Goal: Obtain resource: Download file/media

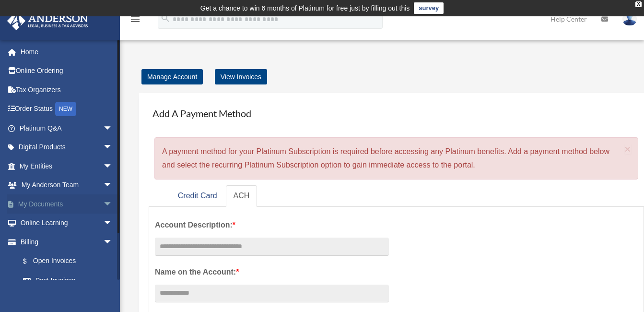
click at [103, 203] on span "arrow_drop_down" at bounding box center [112, 204] width 19 height 20
click at [103, 201] on span "arrow_drop_up" at bounding box center [112, 204] width 19 height 20
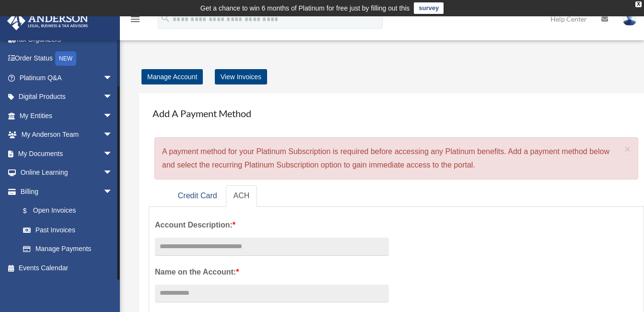
drag, startPoint x: 118, startPoint y: 238, endPoint x: 118, endPoint y: 281, distance: 43.1
click at [118, 281] on div "macclay1@yahoo.com Sign Out macclay1@yahoo.com Home Online Ordering Tax Organiz…" at bounding box center [60, 196] width 120 height 312
click at [56, 264] on link "Events Calendar" at bounding box center [67, 267] width 120 height 19
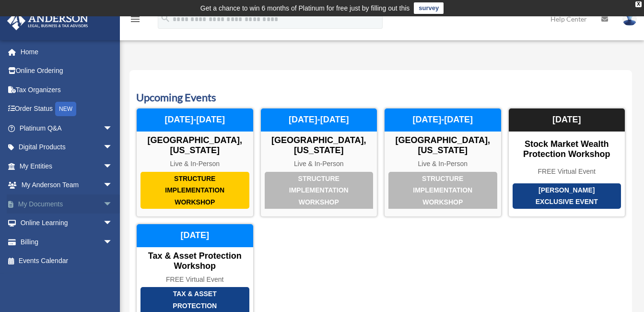
click at [103, 204] on span "arrow_drop_down" at bounding box center [112, 204] width 19 height 20
click at [41, 226] on link "Box" at bounding box center [70, 222] width 114 height 19
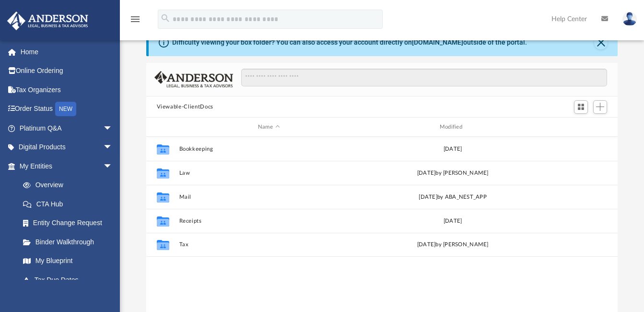
scroll to position [44, 0]
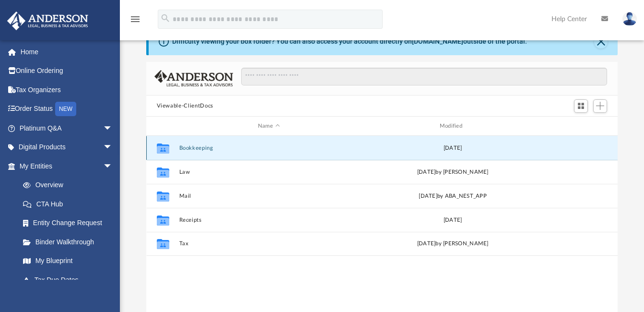
click at [186, 149] on button "Bookkeeping" at bounding box center [269, 148] width 180 height 6
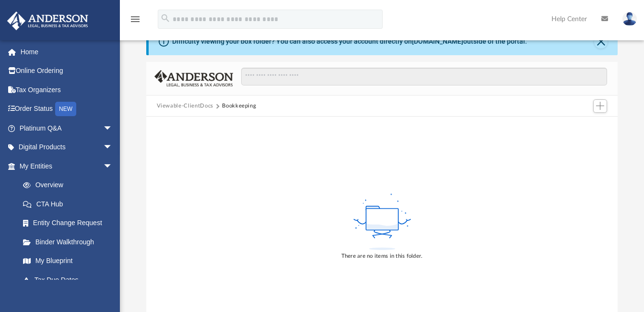
click at [193, 107] on button "Viewable-ClientDocs" at bounding box center [185, 106] width 57 height 9
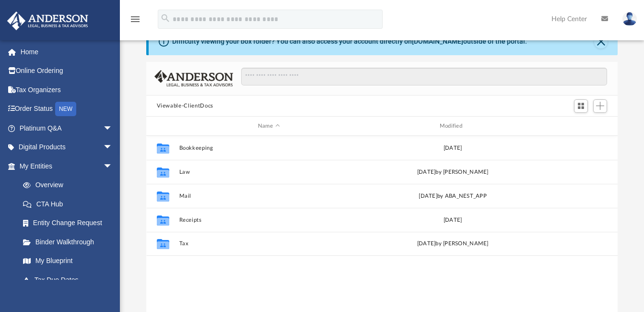
scroll to position [211, 464]
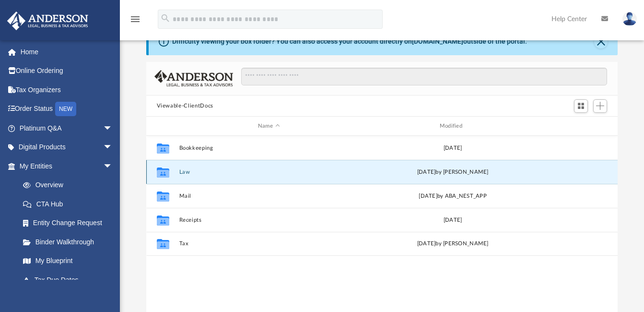
click at [179, 174] on button "Law" at bounding box center [269, 172] width 180 height 6
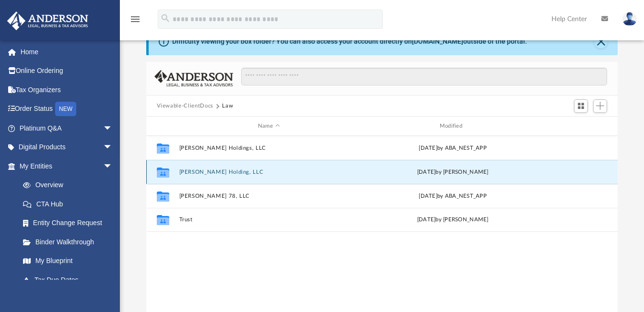
click at [226, 170] on button "Juliano Holding, LLC" at bounding box center [269, 172] width 180 height 6
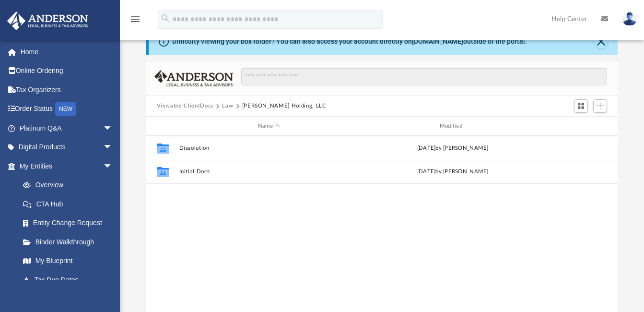
click at [226, 103] on button "Law" at bounding box center [227, 106] width 11 height 9
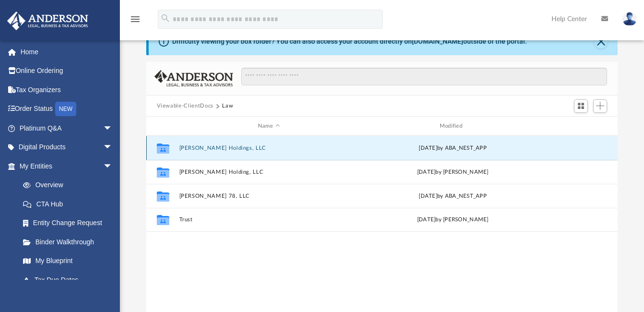
click at [209, 148] on button "Jose Juliano Holdings, LLC" at bounding box center [269, 148] width 180 height 6
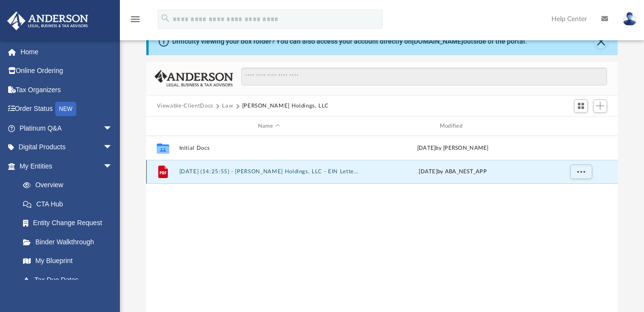
click at [209, 171] on button "2025.05.13 (14:25:55) - Jose Juliano Holdings, LLC - EIN Letter from IRS.pdf" at bounding box center [269, 172] width 180 height 6
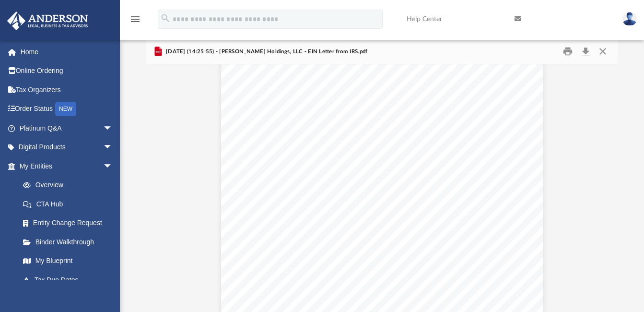
scroll to position [0, 0]
click at [603, 48] on button "Close" at bounding box center [602, 51] width 17 height 15
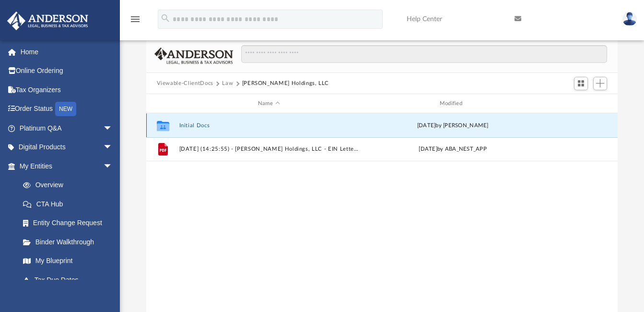
click at [193, 125] on button "Initial Docs" at bounding box center [269, 125] width 180 height 6
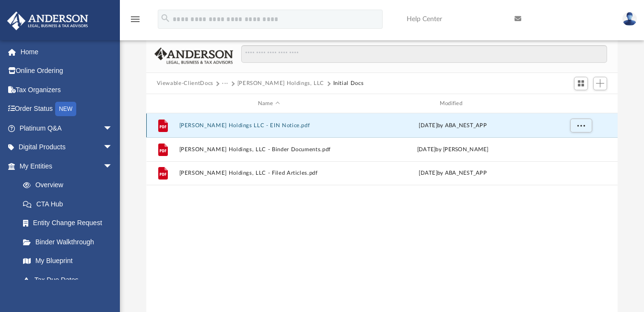
click at [208, 126] on button "Jose Juliano Holdings LLC - EIN Notice.pdf" at bounding box center [269, 125] width 180 height 6
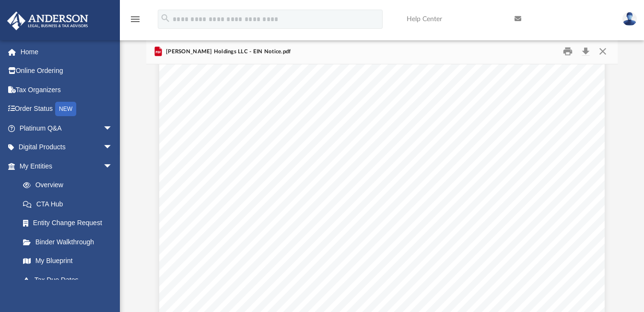
scroll to position [16, 0]
click at [606, 49] on button "Close" at bounding box center [602, 51] width 17 height 15
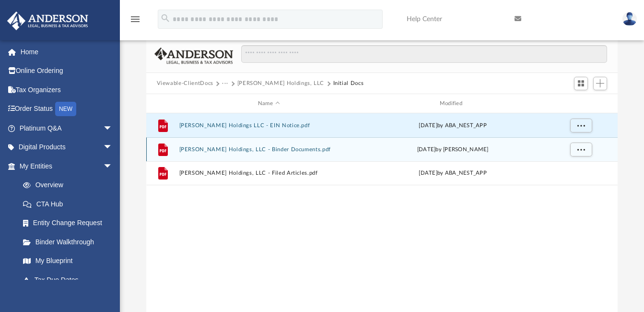
click at [189, 151] on button "Jose Juliano Holdings, LLC - Binder Documents.pdf" at bounding box center [269, 149] width 180 height 6
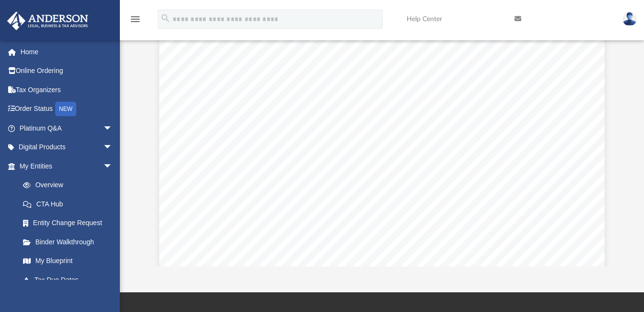
scroll to position [109, 0]
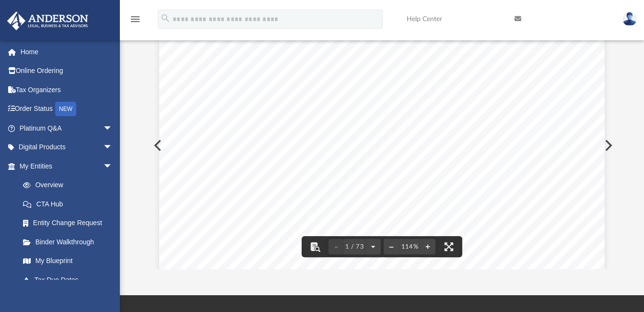
click at [615, 255] on div "Scroll to top vertical_align_top" at bounding box center [617, 261] width 20 height 20
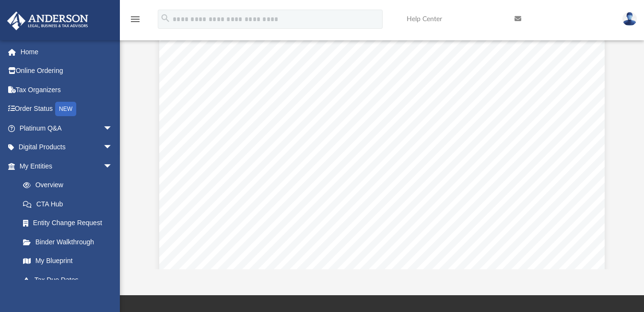
click at [613, 255] on div "Scroll to top vertical_align_top" at bounding box center [617, 261] width 20 height 20
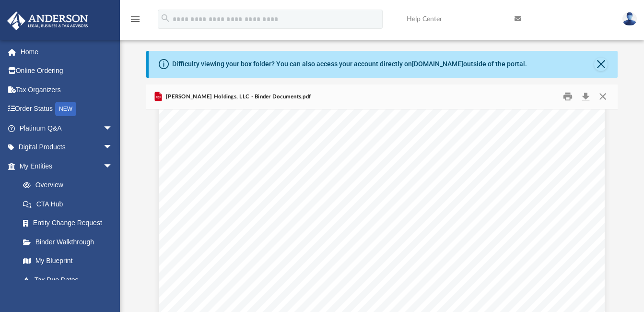
scroll to position [11, 0]
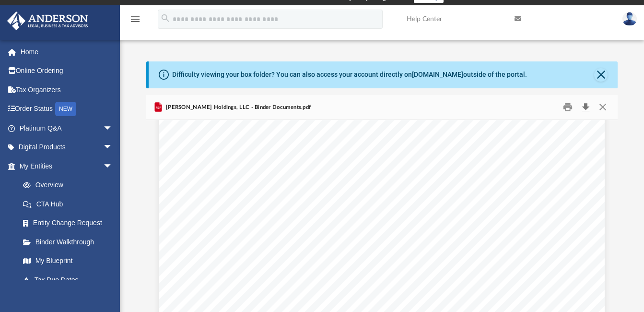
click at [585, 105] on button "Download" at bounding box center [585, 107] width 17 height 15
drag, startPoint x: 584, startPoint y: 105, endPoint x: 447, endPoint y: 155, distance: 146.1
click at [447, 155] on div "Clayton Maciel 7835 Kyle Street Sunland , California 91040 Re: Jose Juliano Hol…" at bounding box center [381, 318] width 445 height 576
click at [601, 106] on button "Close" at bounding box center [602, 107] width 17 height 15
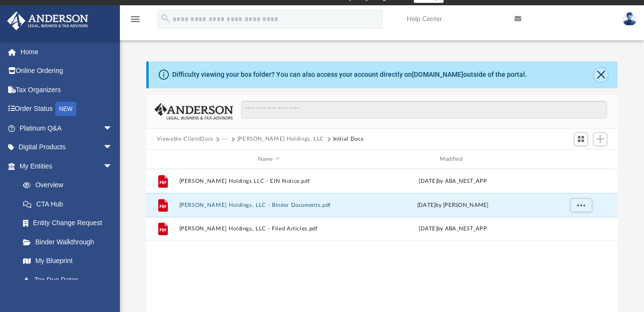
click at [601, 73] on button "Close" at bounding box center [600, 74] width 13 height 13
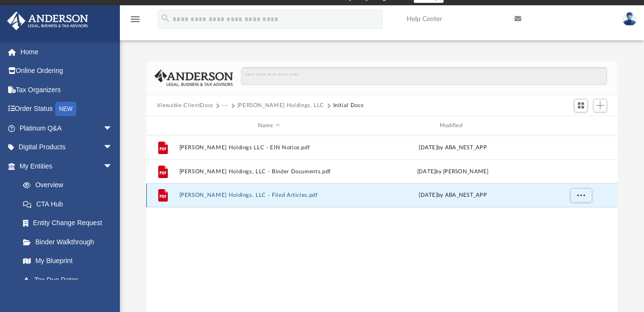
click at [223, 195] on button "Jose Juliano Holdings, LLC - Filed Articles.pdf" at bounding box center [269, 195] width 180 height 6
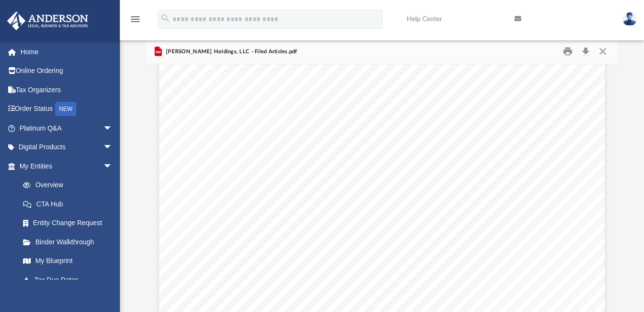
scroll to position [0, 0]
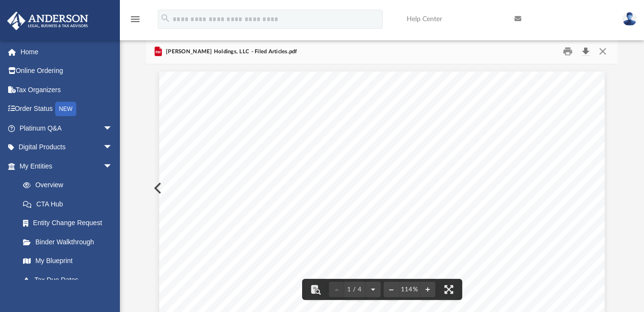
click at [585, 49] on button "Download" at bounding box center [585, 51] width 17 height 15
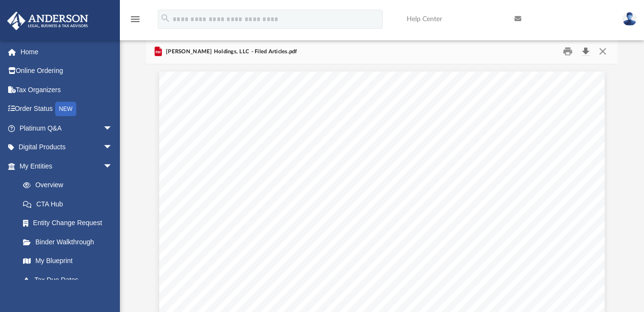
click at [583, 50] on button "Download" at bounding box center [585, 51] width 17 height 15
click at [585, 18] on link at bounding box center [561, 19] width 108 height 38
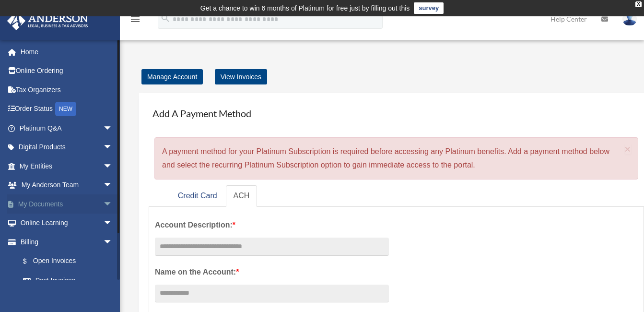
click at [109, 202] on span "arrow_drop_down" at bounding box center [112, 204] width 19 height 20
click at [40, 222] on link "Box" at bounding box center [70, 222] width 114 height 19
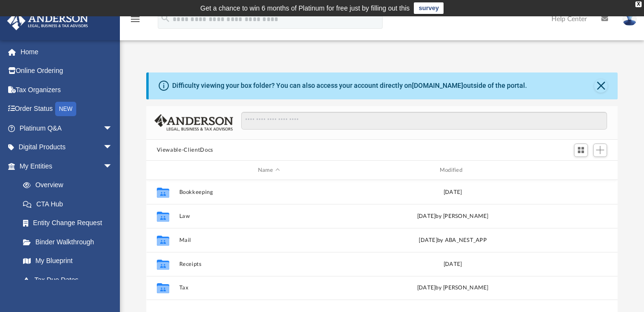
scroll to position [211, 464]
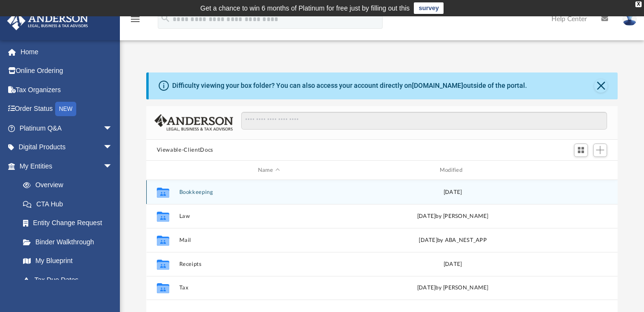
click at [193, 195] on button "Bookkeeping" at bounding box center [269, 192] width 180 height 6
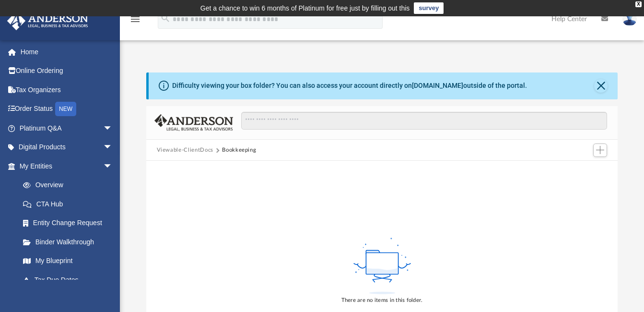
click at [187, 148] on button "Viewable-ClientDocs" at bounding box center [185, 150] width 57 height 9
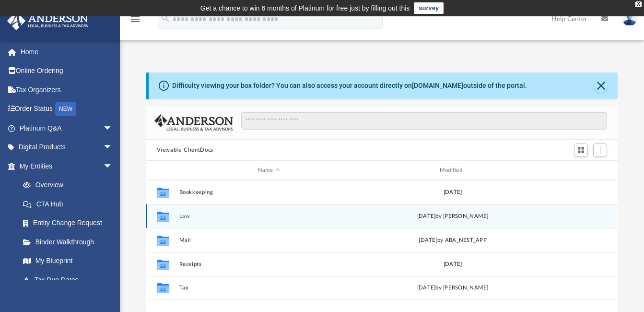
click at [182, 220] on div "Collaborated Folder Law Thu Aug 21 2025 by Alfred Vidad Palaganas" at bounding box center [382, 216] width 472 height 24
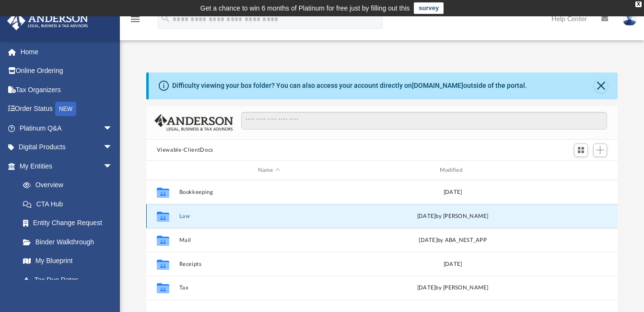
click at [185, 215] on button "Law" at bounding box center [269, 216] width 180 height 6
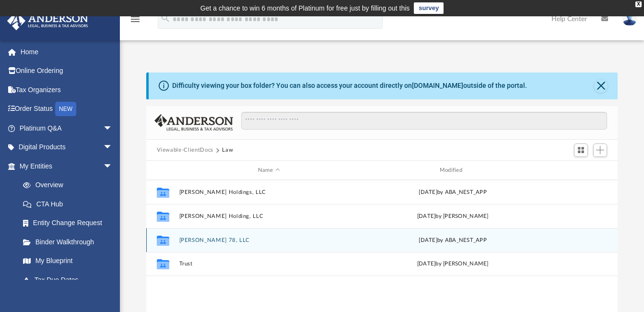
click at [190, 239] on button "[PERSON_NAME] 78, LLC" at bounding box center [269, 240] width 180 height 6
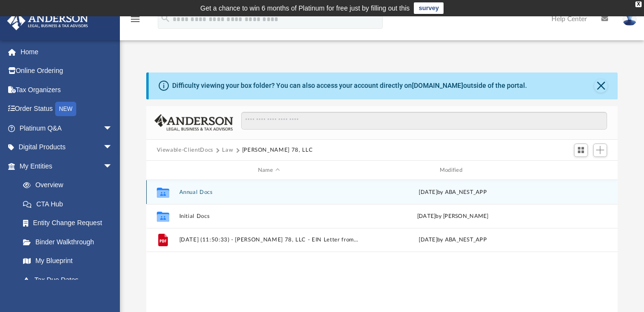
click at [198, 190] on button "Annual Docs" at bounding box center [269, 192] width 180 height 6
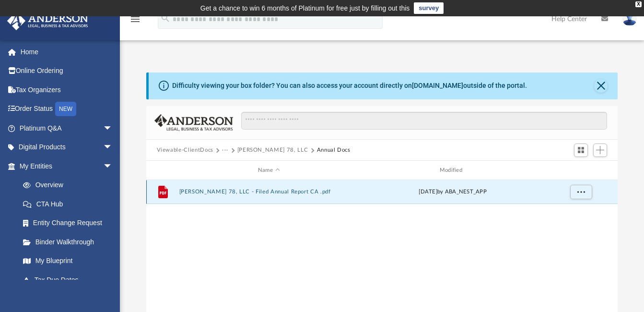
click at [198, 190] on button "Kyle 78, LLC - Filed Annual Report CA .pdf" at bounding box center [269, 192] width 180 height 6
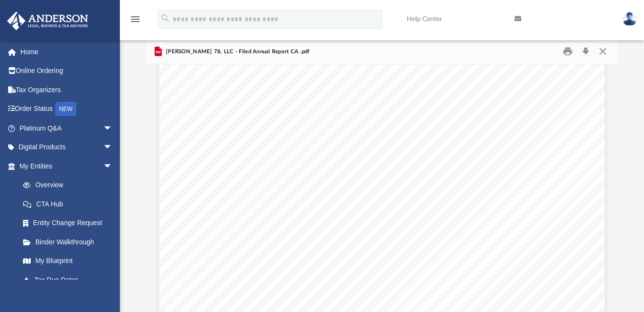
scroll to position [0, 0]
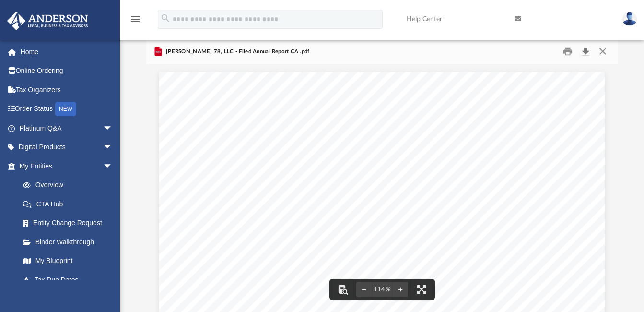
click at [585, 48] on button "Download" at bounding box center [585, 51] width 17 height 15
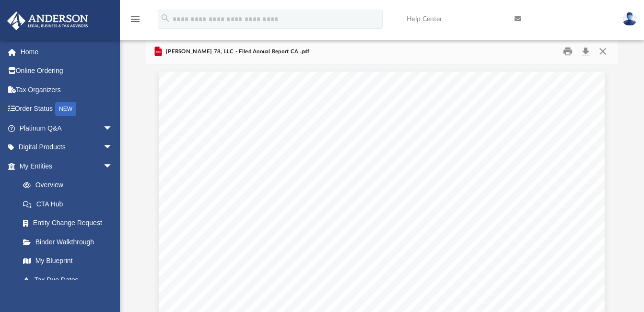
click at [591, 28] on link at bounding box center [561, 19] width 108 height 38
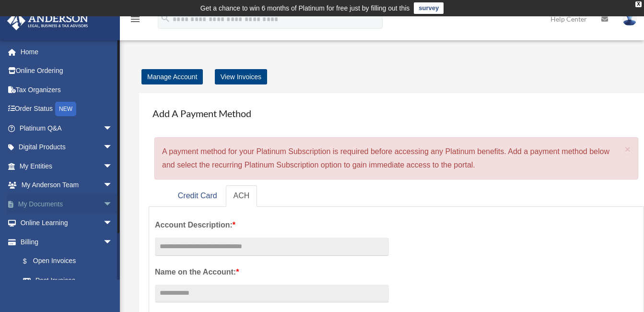
click at [37, 203] on link "My Documents arrow_drop_down" at bounding box center [67, 203] width 120 height 19
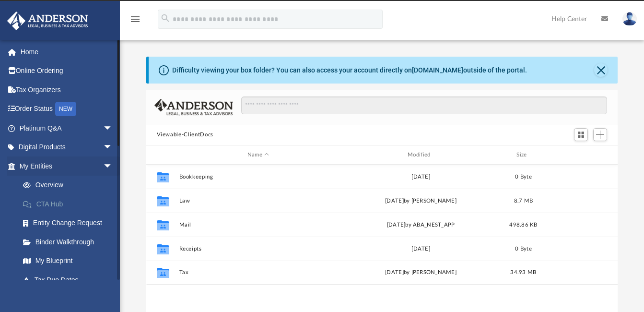
scroll to position [211, 464]
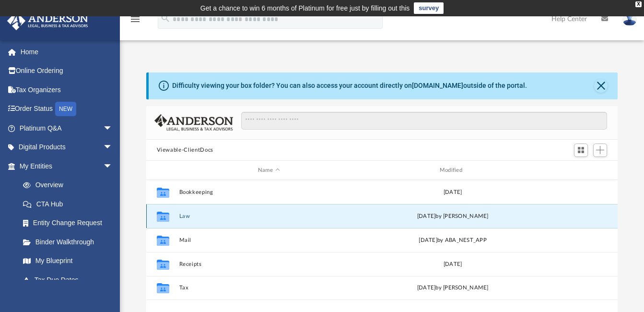
click at [185, 213] on button "Law" at bounding box center [269, 216] width 180 height 6
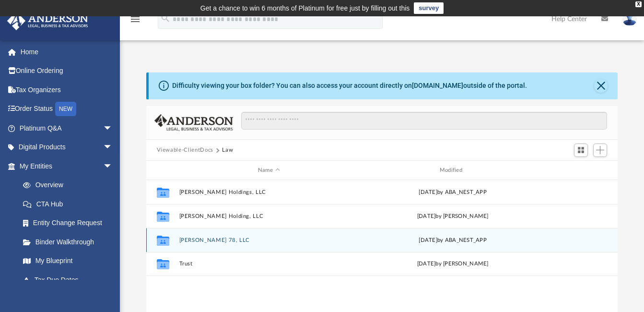
click at [189, 240] on button "[PERSON_NAME] 78, LLC" at bounding box center [269, 240] width 180 height 6
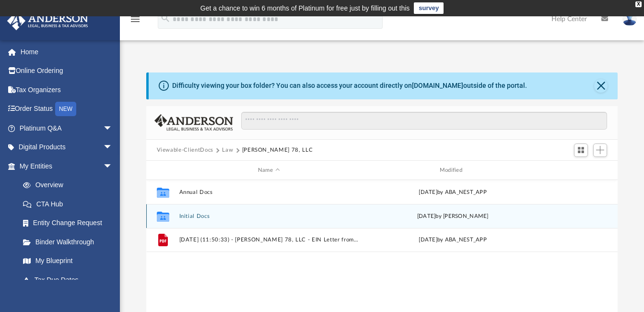
click at [191, 218] on button "Initial Docs" at bounding box center [269, 216] width 180 height 6
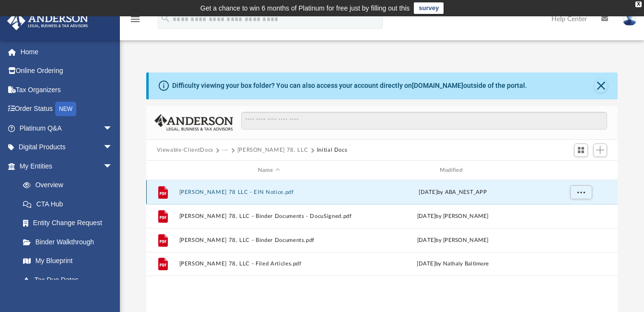
click at [196, 191] on button "[PERSON_NAME] 78 LLC - EIN Notice.pdf" at bounding box center [269, 192] width 180 height 6
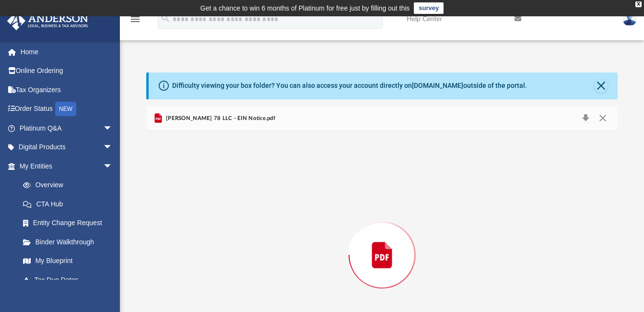
scroll to position [67, 0]
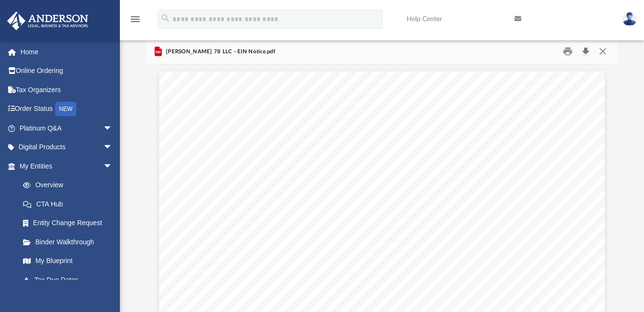
click at [584, 50] on button "Download" at bounding box center [585, 51] width 17 height 15
click at [387, 50] on div "[PERSON_NAME] 78 LLC - EIN Notice.pdf" at bounding box center [382, 51] width 472 height 25
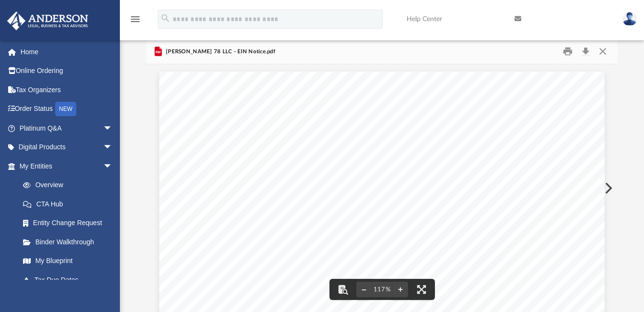
click at [175, 53] on span "[PERSON_NAME] 78 LLC - EIN Notice.pdf" at bounding box center [219, 51] width 111 height 9
click at [603, 57] on button "Close" at bounding box center [602, 51] width 17 height 15
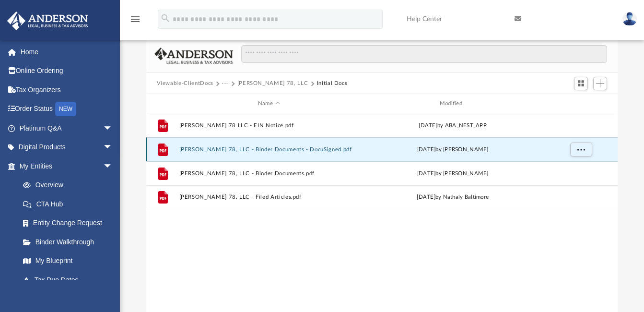
click at [190, 147] on button "[PERSON_NAME] 78, LLC - Binder Documents - DocuSigned.pdf" at bounding box center [269, 149] width 180 height 6
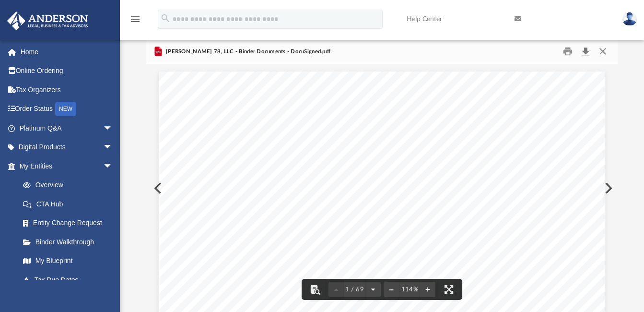
click at [585, 49] on button "Download" at bounding box center [585, 51] width 17 height 15
click at [602, 53] on button "Close" at bounding box center [602, 51] width 17 height 15
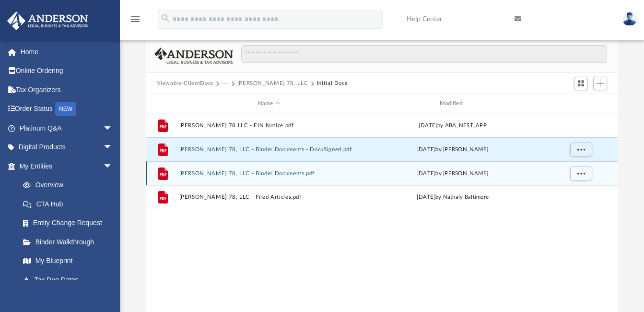
click at [194, 174] on button "[PERSON_NAME] 78, LLC - Binder Documents.pdf" at bounding box center [269, 173] width 180 height 6
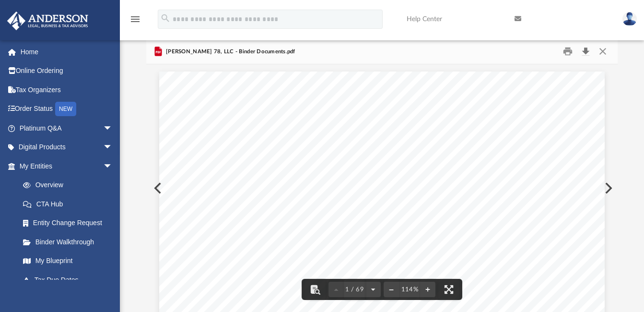
click at [584, 50] on button "Download" at bounding box center [585, 51] width 17 height 15
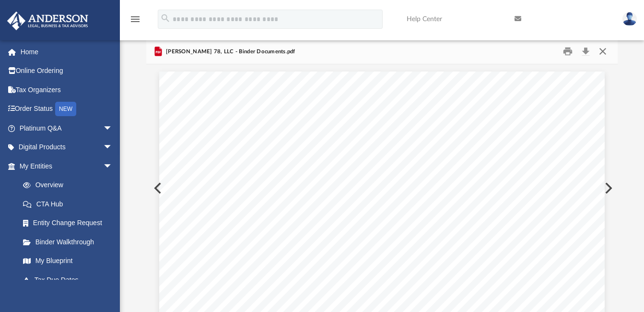
click at [601, 51] on button "Close" at bounding box center [602, 51] width 17 height 15
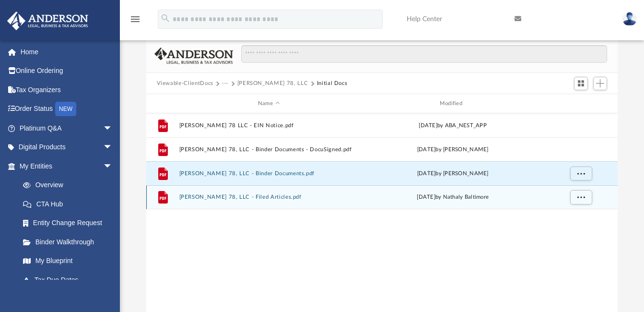
click at [194, 197] on button "[PERSON_NAME] 78, LLC - Filed Articles.pdf" at bounding box center [269, 197] width 180 height 6
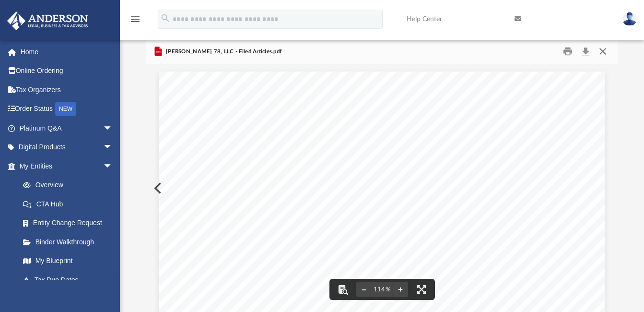
click at [603, 52] on button "Close" at bounding box center [602, 51] width 17 height 15
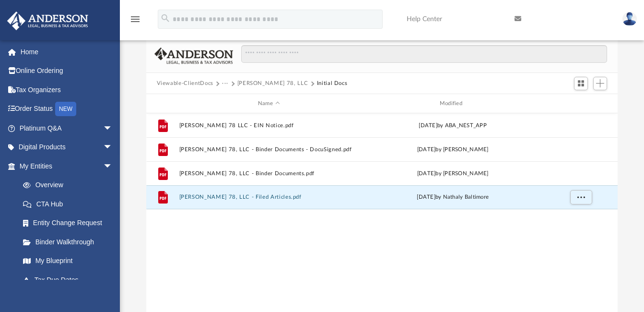
click at [263, 83] on button "[PERSON_NAME] 78, LLC" at bounding box center [272, 83] width 71 height 9
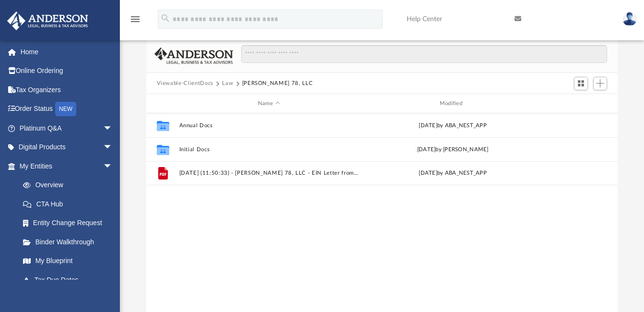
click at [227, 85] on button "Law" at bounding box center [227, 83] width 11 height 9
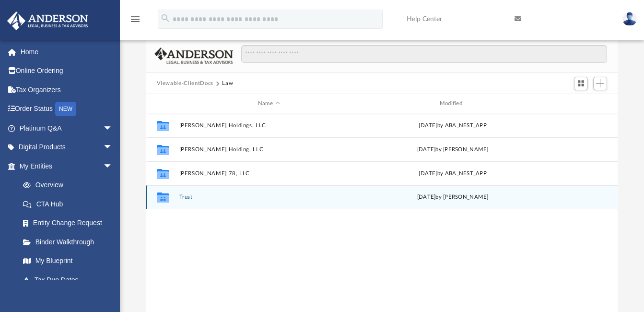
click at [186, 196] on button "Trust" at bounding box center [269, 197] width 180 height 6
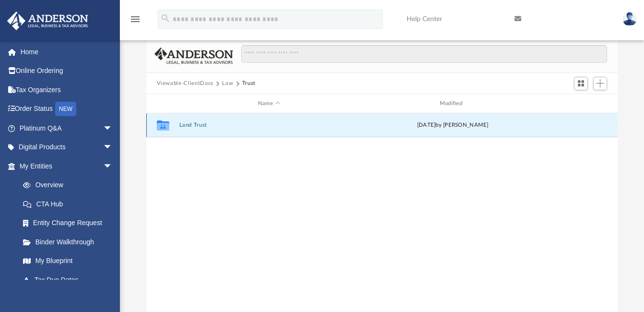
click at [187, 124] on button "Land Trust" at bounding box center [269, 125] width 180 height 6
click at [202, 123] on button "Land Trust - [PERSON_NAME] 78 Trust" at bounding box center [269, 125] width 180 height 6
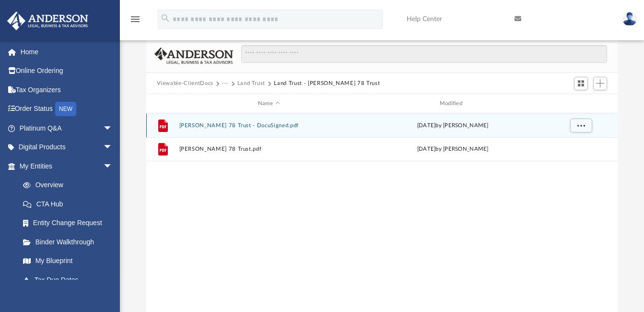
click at [202, 123] on button "[PERSON_NAME] 78 Trust - DocuSigned.pdf" at bounding box center [269, 125] width 180 height 6
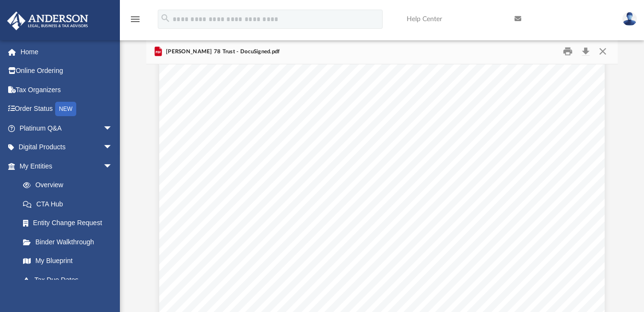
scroll to position [926, 0]
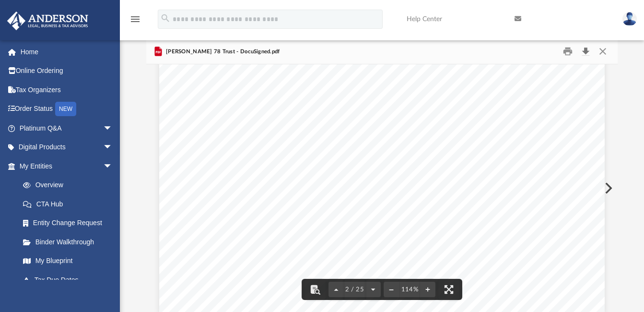
click at [586, 49] on button "Download" at bounding box center [585, 51] width 17 height 15
click at [591, 90] on div "Dear [PERSON_NAME], Enclosed, you will find your Land Trust document. Please re…" at bounding box center [381, 24] width 445 height 576
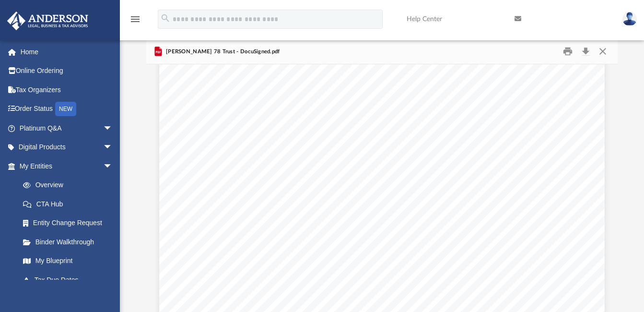
scroll to position [7211, 0]
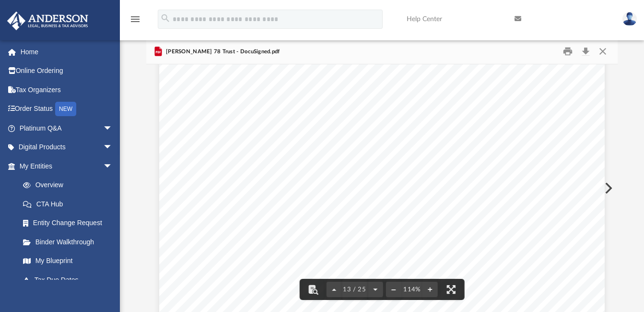
drag, startPoint x: 613, startPoint y: 187, endPoint x: 608, endPoint y: 72, distance: 114.7
click at [608, 72] on div "Land Trust FAQs Should your tenants pay rent to the land trust? This will depen…" at bounding box center [382, 187] width 472 height 247
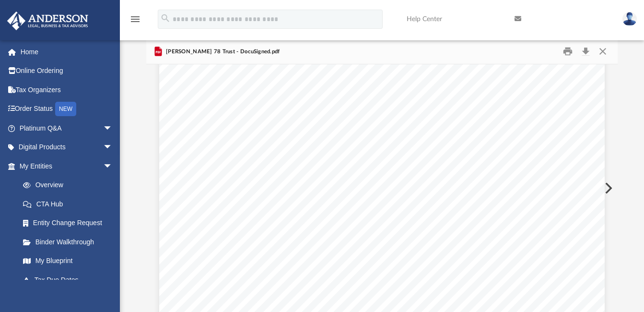
drag, startPoint x: 614, startPoint y: 197, endPoint x: 614, endPoint y: 186, distance: 10.1
click at [614, 186] on button "Preview" at bounding box center [607, 187] width 21 height 27
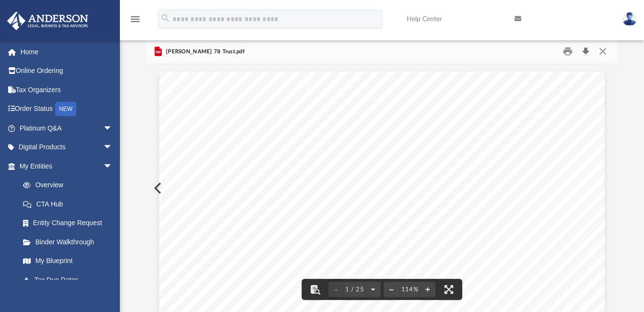
click at [585, 51] on button "Download" at bounding box center [585, 51] width 17 height 15
click at [602, 51] on button "Close" at bounding box center [602, 51] width 17 height 15
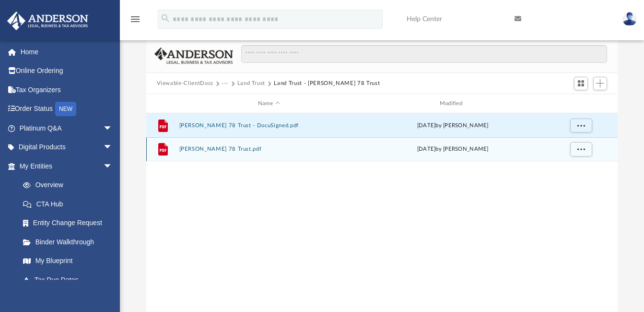
click at [187, 150] on button "[PERSON_NAME] 78 Trust.pdf" at bounding box center [269, 149] width 180 height 6
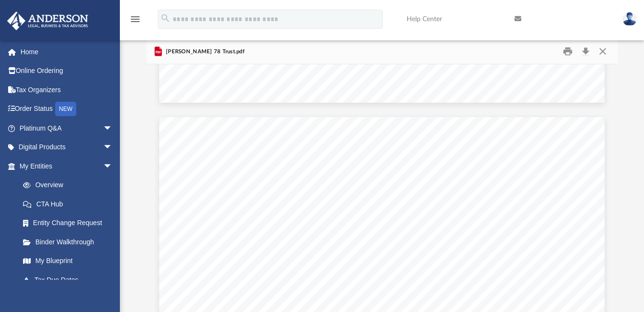
scroll to position [0, 0]
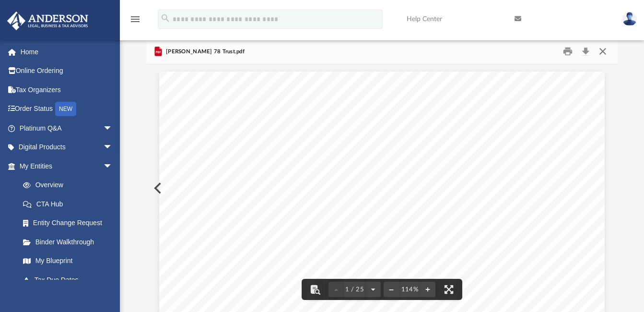
click at [603, 50] on button "Close" at bounding box center [602, 51] width 17 height 15
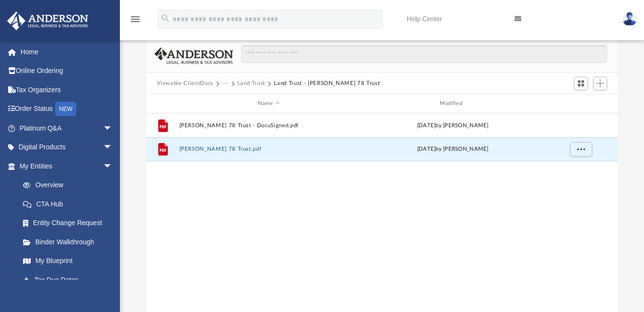
click at [249, 81] on button "Land Trust" at bounding box center [251, 83] width 28 height 9
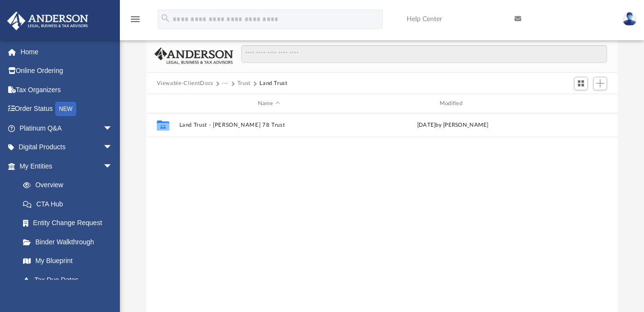
click at [241, 83] on button "Trust" at bounding box center [243, 83] width 13 height 9
click at [225, 83] on button "Law" at bounding box center [227, 83] width 11 height 9
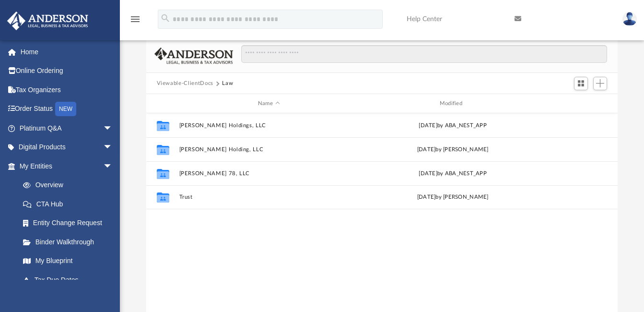
click at [225, 81] on button "Law" at bounding box center [227, 83] width 11 height 9
click at [201, 84] on button "Viewable-ClientDocs" at bounding box center [185, 83] width 57 height 9
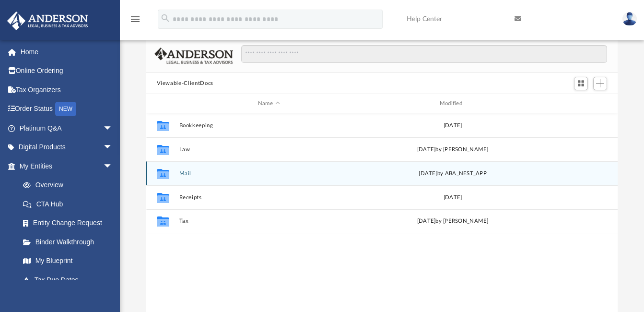
click at [188, 173] on button "Mail" at bounding box center [269, 173] width 180 height 6
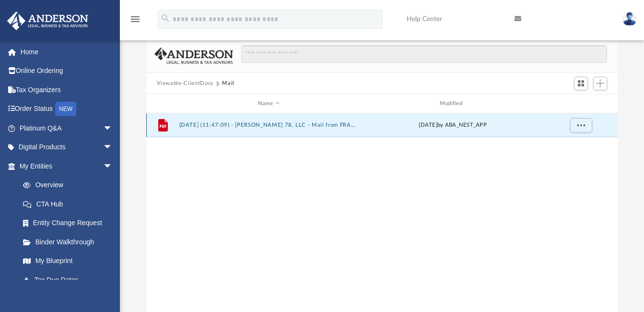
click at [199, 124] on button "[DATE] (11:47:09) - [PERSON_NAME] 78, LLC - Mail from FRANCHISE TAX BOARD.pdf" at bounding box center [269, 125] width 180 height 6
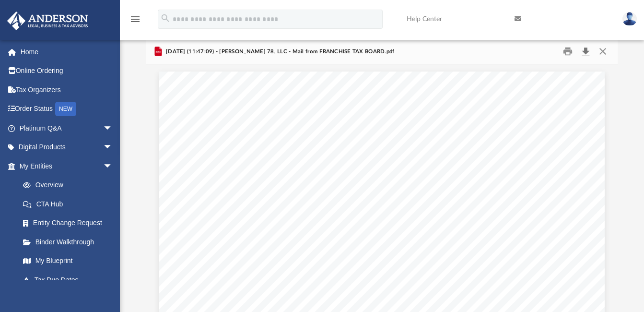
click at [584, 50] on button "Download" at bounding box center [585, 51] width 17 height 15
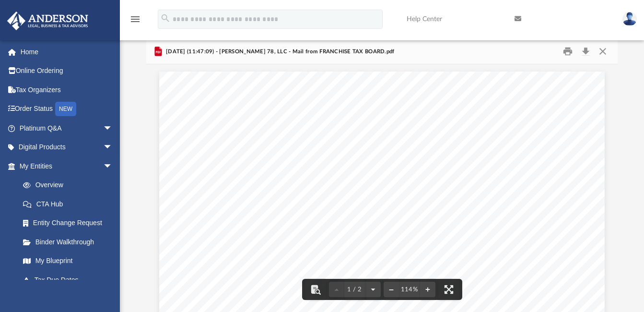
click at [604, 49] on button "Close" at bounding box center [602, 51] width 17 height 15
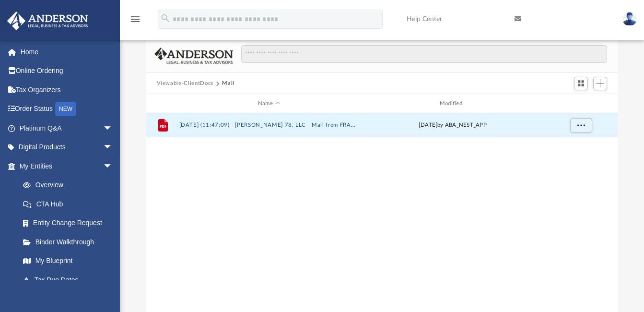
click at [200, 82] on button "Viewable-ClientDocs" at bounding box center [185, 83] width 57 height 9
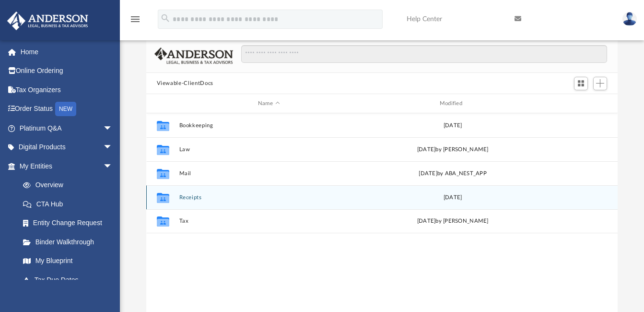
click at [184, 197] on button "Receipts" at bounding box center [269, 197] width 180 height 6
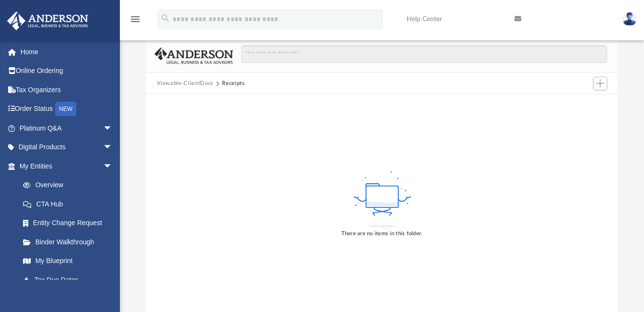
click at [205, 83] on button "Viewable-ClientDocs" at bounding box center [185, 83] width 57 height 9
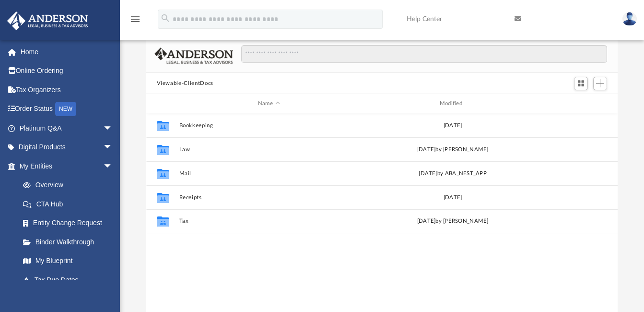
scroll to position [211, 464]
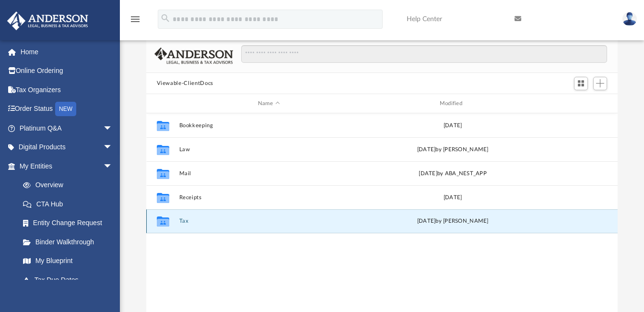
click at [182, 221] on button "Tax" at bounding box center [269, 221] width 180 height 6
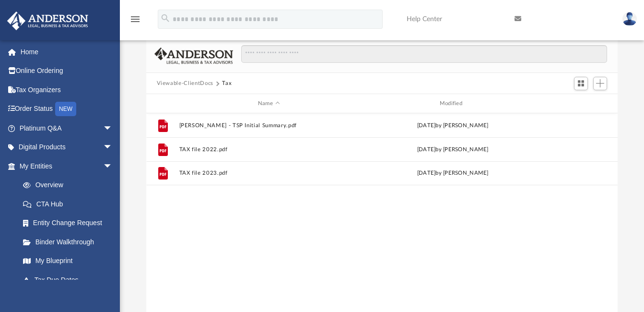
click at [196, 84] on button "Viewable-ClientDocs" at bounding box center [185, 83] width 57 height 9
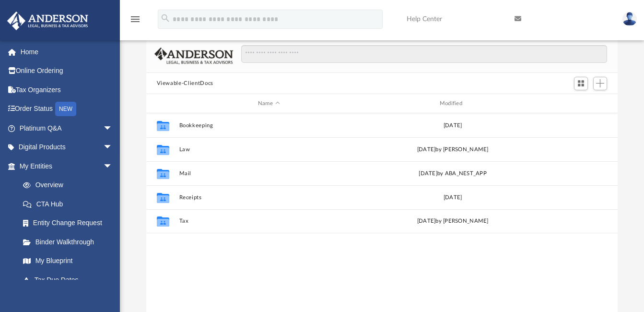
click at [627, 18] on img at bounding box center [629, 19] width 14 height 14
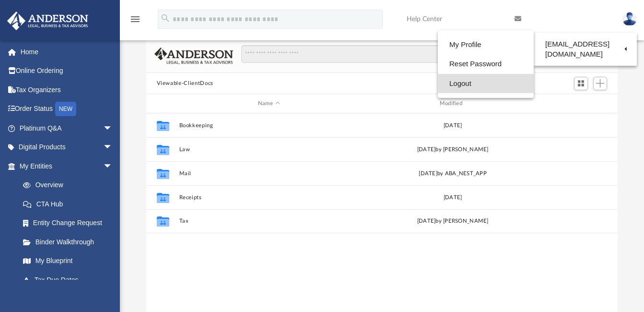
click at [456, 84] on link "Logout" at bounding box center [486, 84] width 96 height 20
